Goal: Communication & Community: Connect with others

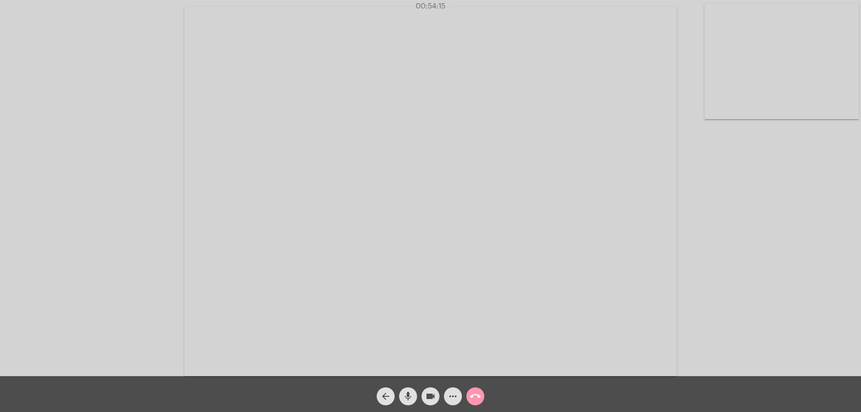
click at [384, 396] on mat-icon "arrow_back" at bounding box center [385, 396] width 11 height 11
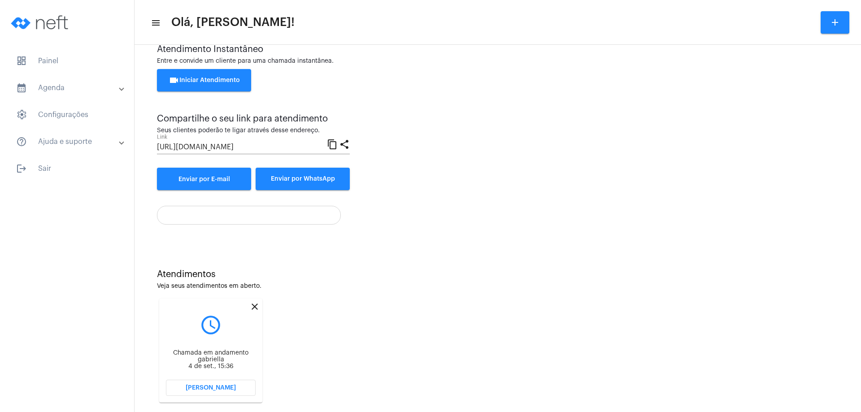
scroll to position [38, 0]
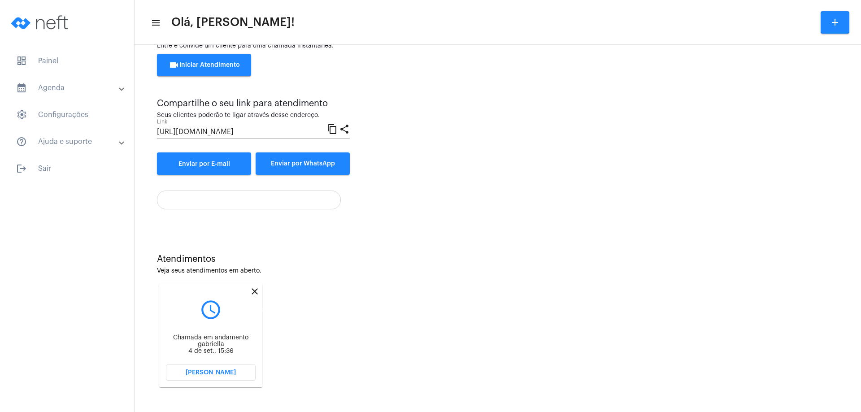
click at [257, 290] on mat-icon "close" at bounding box center [254, 291] width 11 height 11
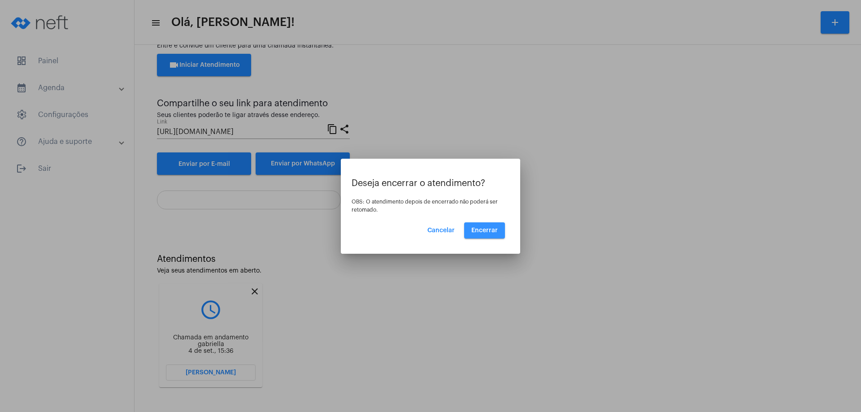
click at [492, 227] on button "Encerrar" at bounding box center [484, 231] width 41 height 16
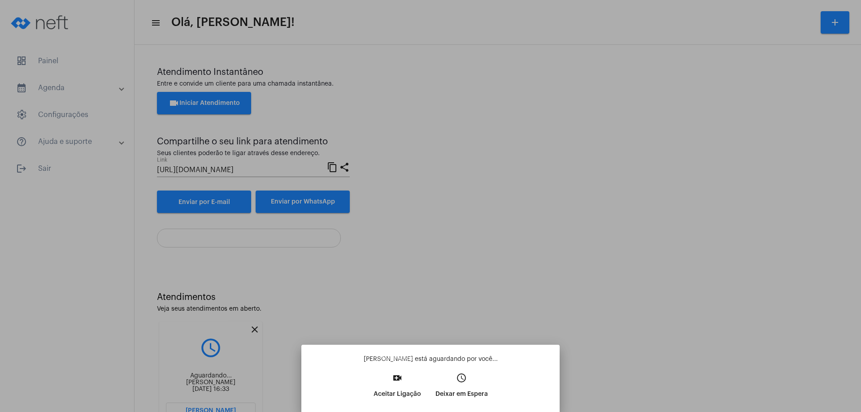
click at [400, 379] on mat-icon "video_call" at bounding box center [397, 378] width 11 height 11
